Goal: Information Seeking & Learning: Learn about a topic

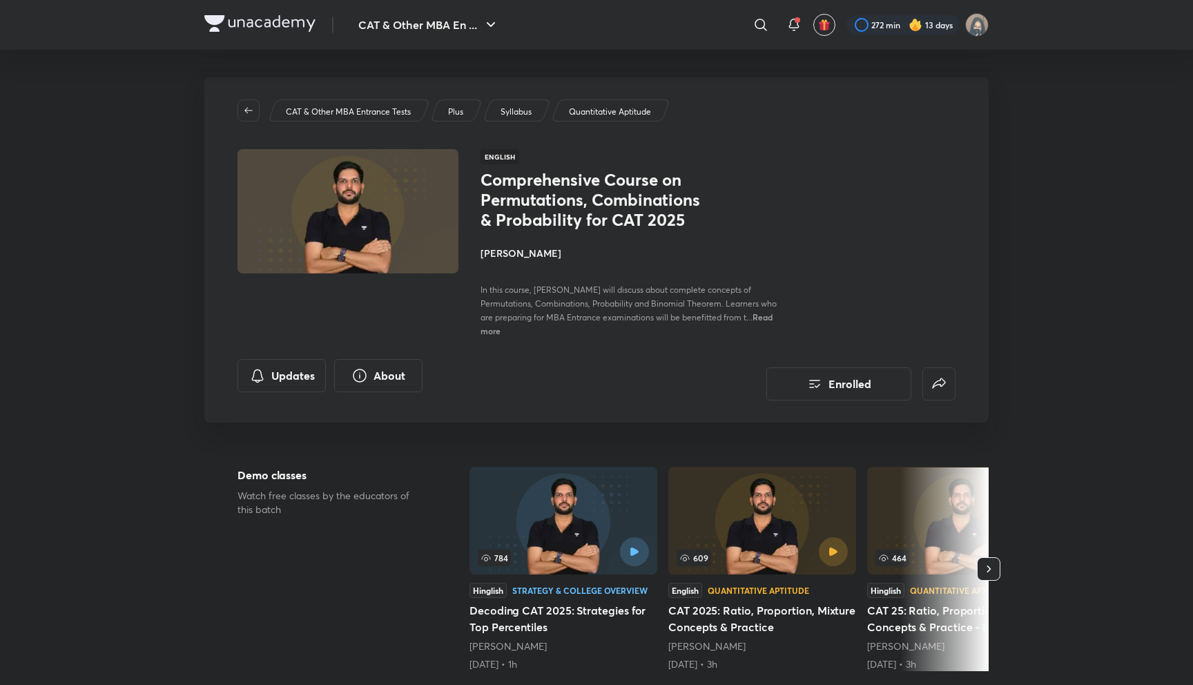
click at [298, 30] on img at bounding box center [259, 23] width 111 height 17
click at [281, 21] on img at bounding box center [259, 23] width 111 height 17
click at [292, 15] on img at bounding box center [259, 23] width 111 height 17
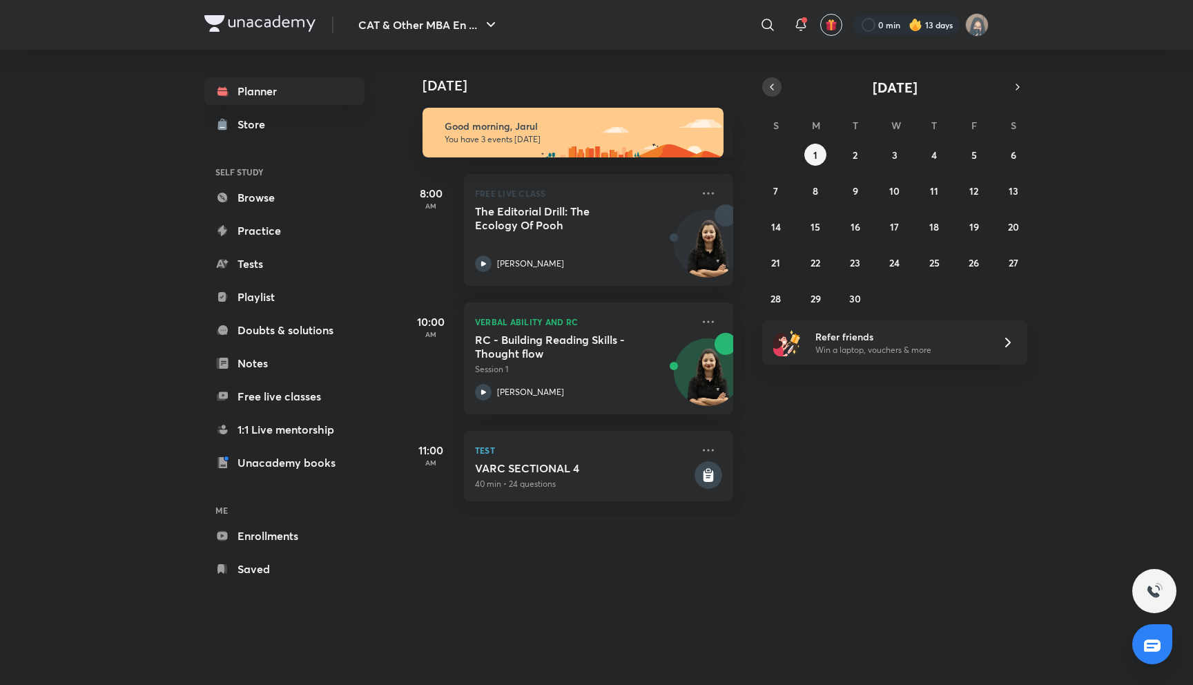
click at [772, 88] on icon "button" at bounding box center [771, 87] width 11 height 12
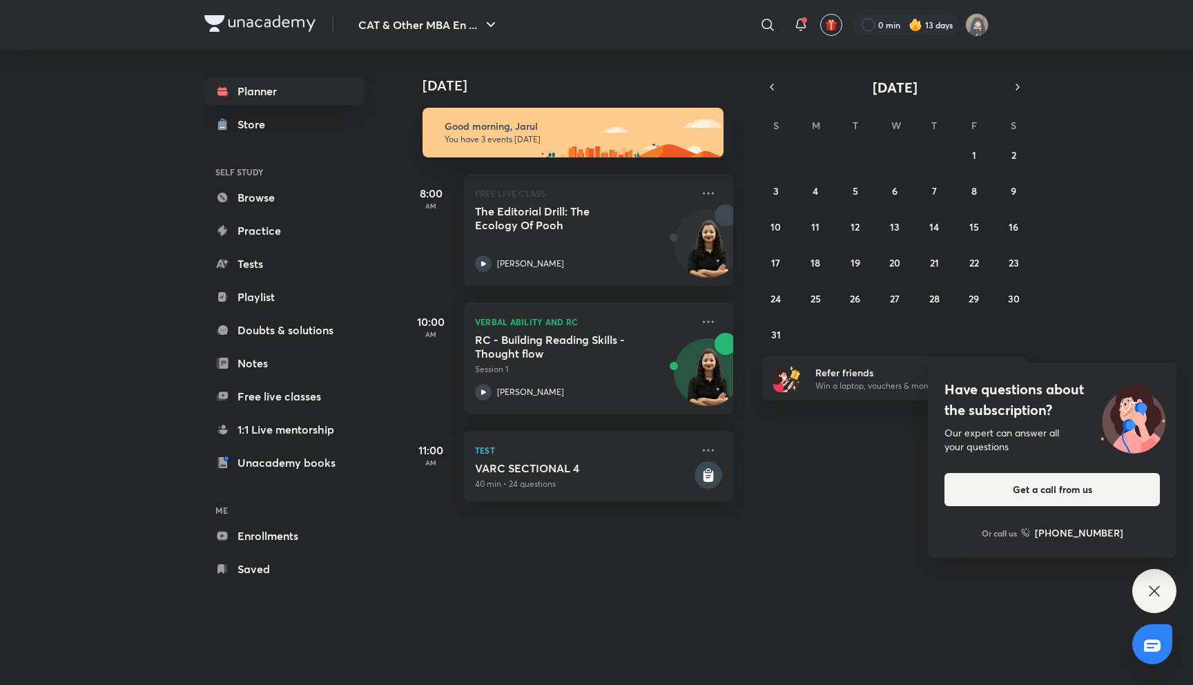
click at [1139, 586] on div "Have questions about the subscription? Our expert can answer all your questions…" at bounding box center [1154, 591] width 44 height 44
